Goal: Information Seeking & Learning: Learn about a topic

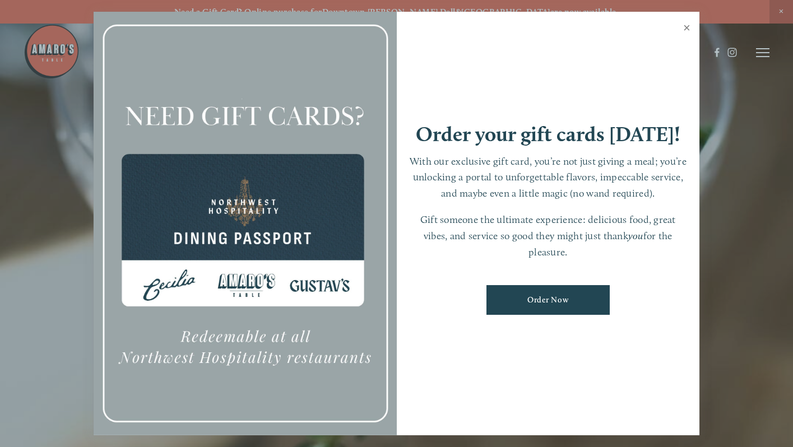
click at [688, 27] on link "Close" at bounding box center [687, 28] width 22 height 31
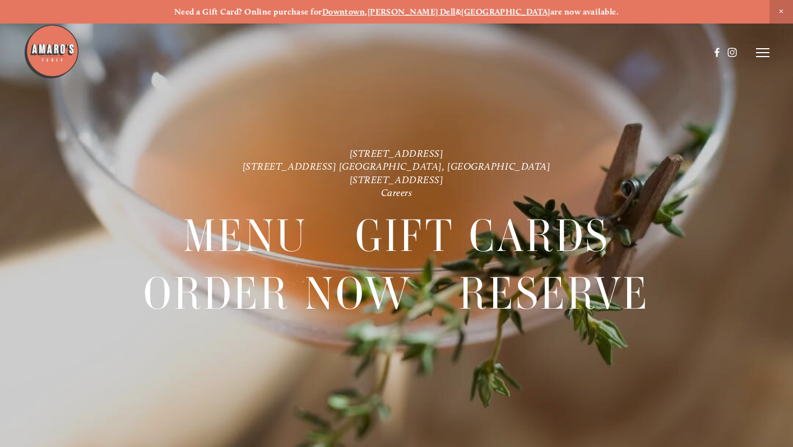
scroll to position [24, 0]
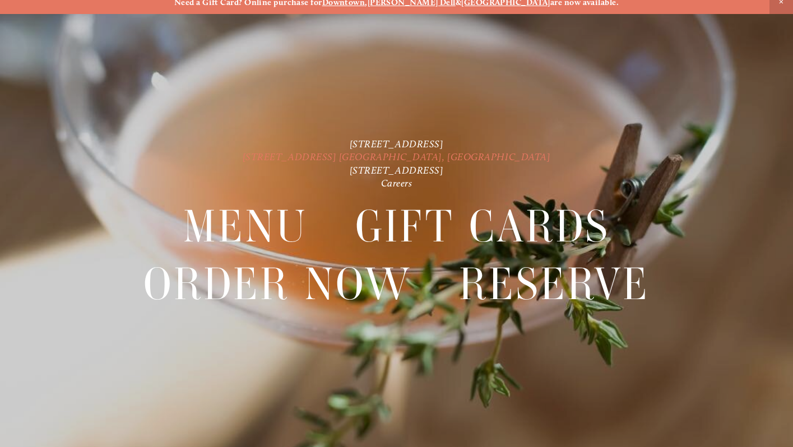
scroll to position [24, 0]
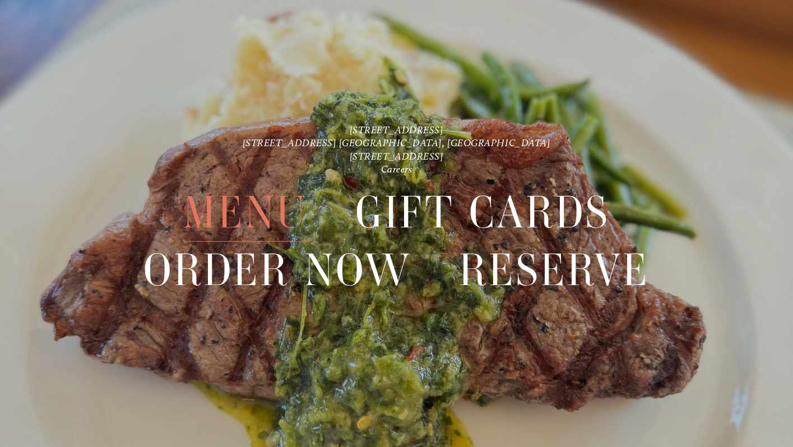
click at [263, 218] on span "Menu" at bounding box center [245, 213] width 124 height 58
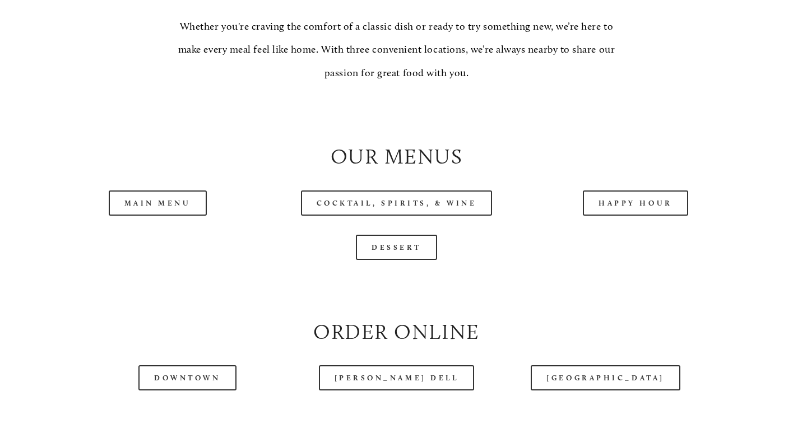
scroll to position [1044, 0]
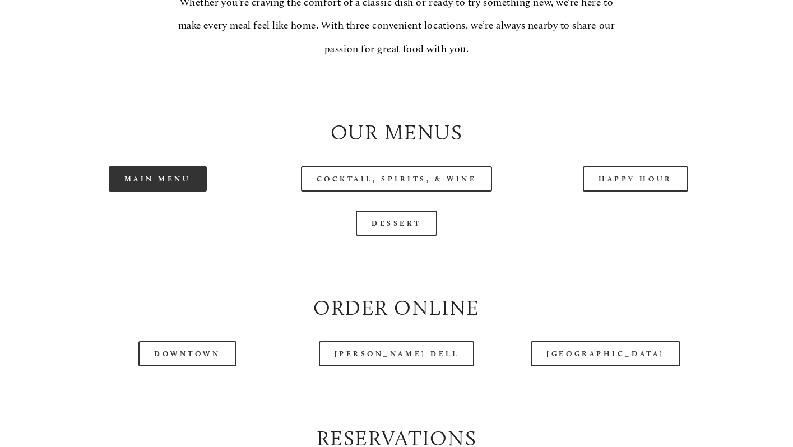
click at [181, 175] on link "Main Menu" at bounding box center [158, 178] width 98 height 25
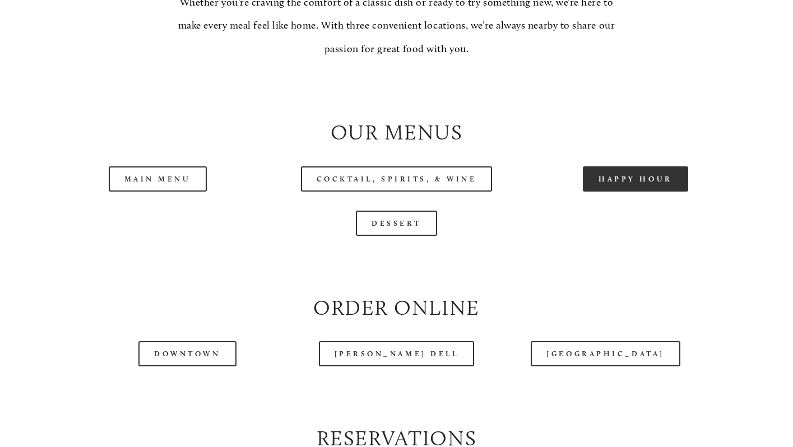
click at [647, 186] on link "Happy Hour" at bounding box center [635, 178] width 105 height 25
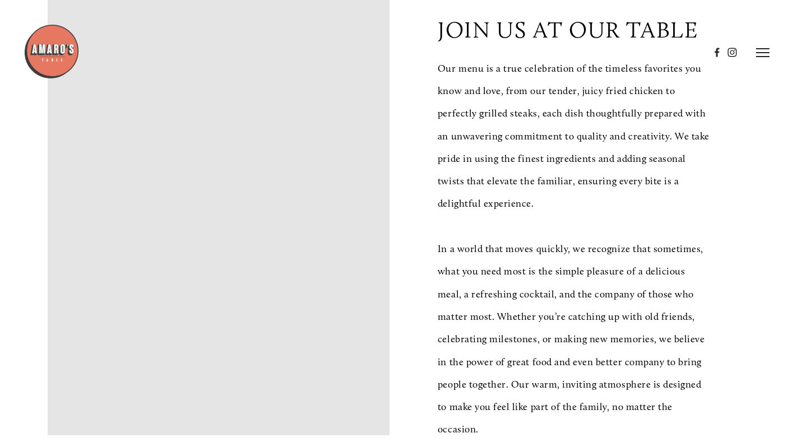
scroll to position [73, 0]
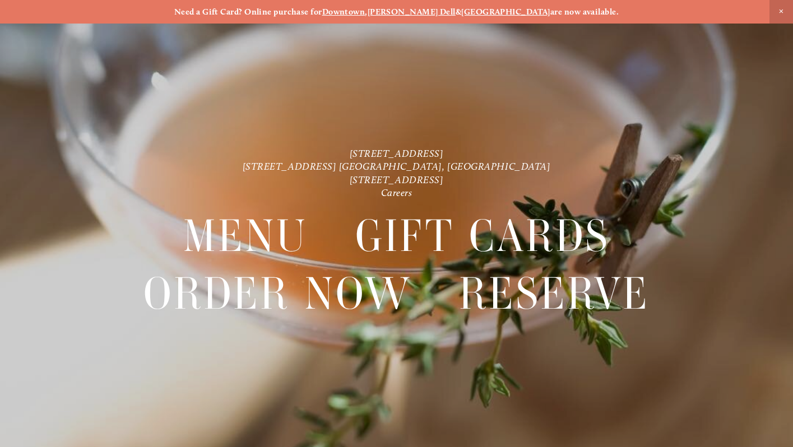
scroll to position [24, 0]
